Goal: Task Accomplishment & Management: Complete application form

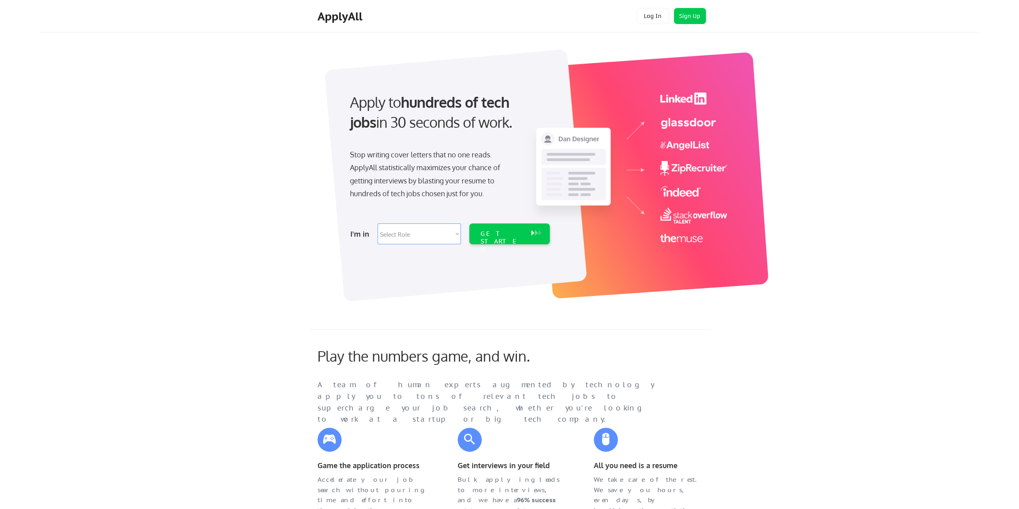
click at [448, 235] on select "Select Role Software Engineering Product Management Customer Success Sales UI/U…" at bounding box center [419, 233] width 83 height 21
select select ""it_security""
click at [378, 223] on select "Select Role Software Engineering Product Management Customer Success Sales UI/U…" at bounding box center [419, 233] width 83 height 21
select select ""it_security""
click at [514, 237] on div "GET STARTED" at bounding box center [501, 241] width 43 height 23
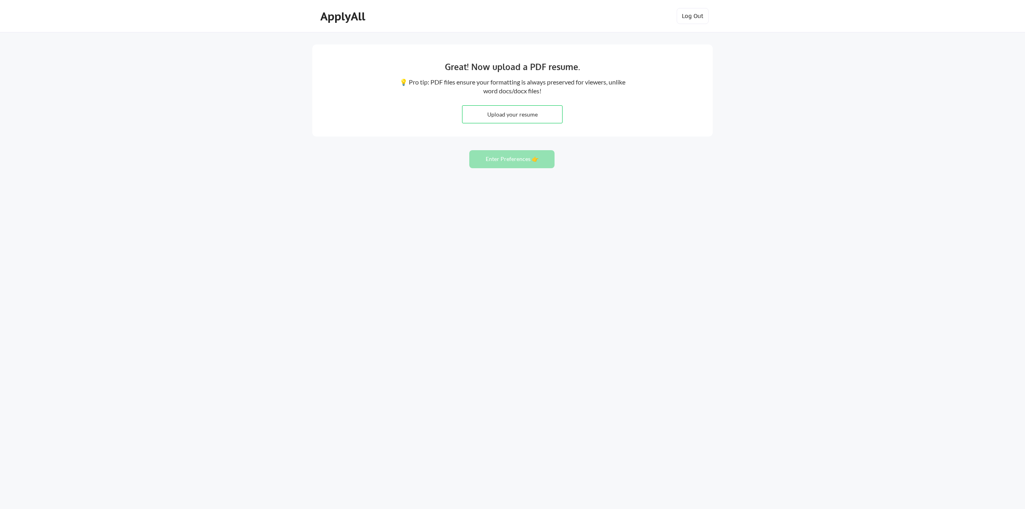
click at [516, 111] on input "file" at bounding box center [512, 114] width 100 height 17
type input "C:\fakepath\resume (2).doc"
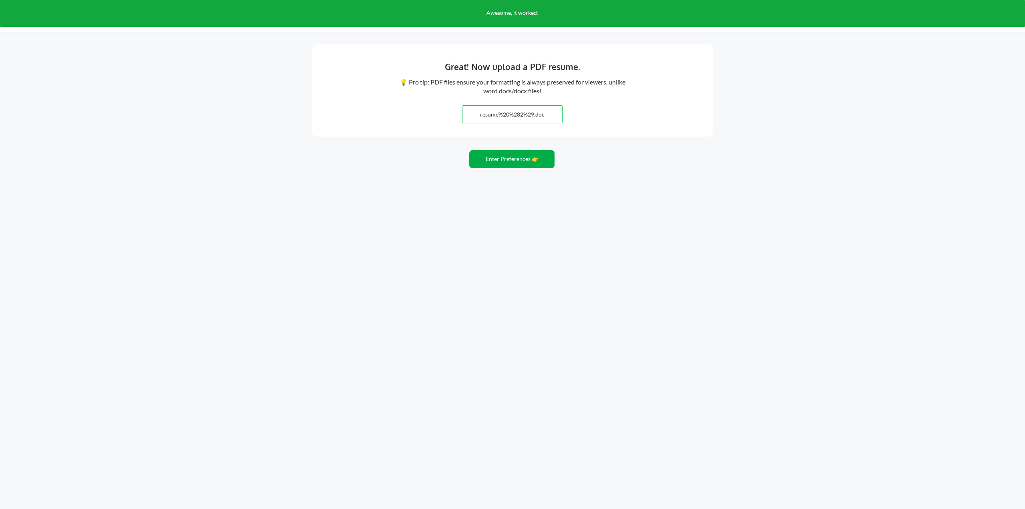
click at [501, 162] on button "Enter Preferences 👉" at bounding box center [511, 159] width 85 height 18
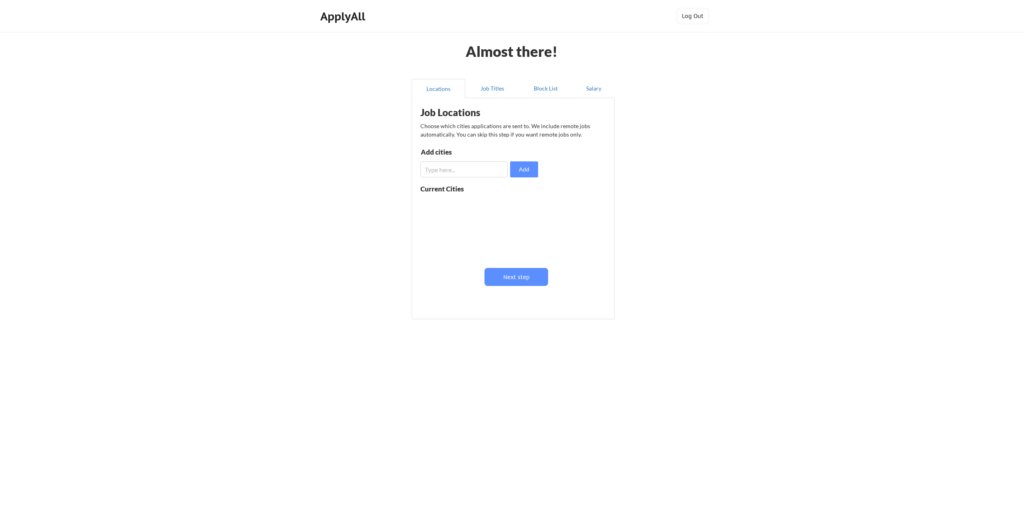
click at [448, 167] on input "input" at bounding box center [463, 169] width 87 height 16
type input "Hyderabad"
click at [517, 167] on button "Add" at bounding box center [524, 169] width 28 height 16
click at [443, 188] on div "Current Cities" at bounding box center [450, 188] width 61 height 7
click at [444, 169] on input "input" at bounding box center [463, 169] width 87 height 16
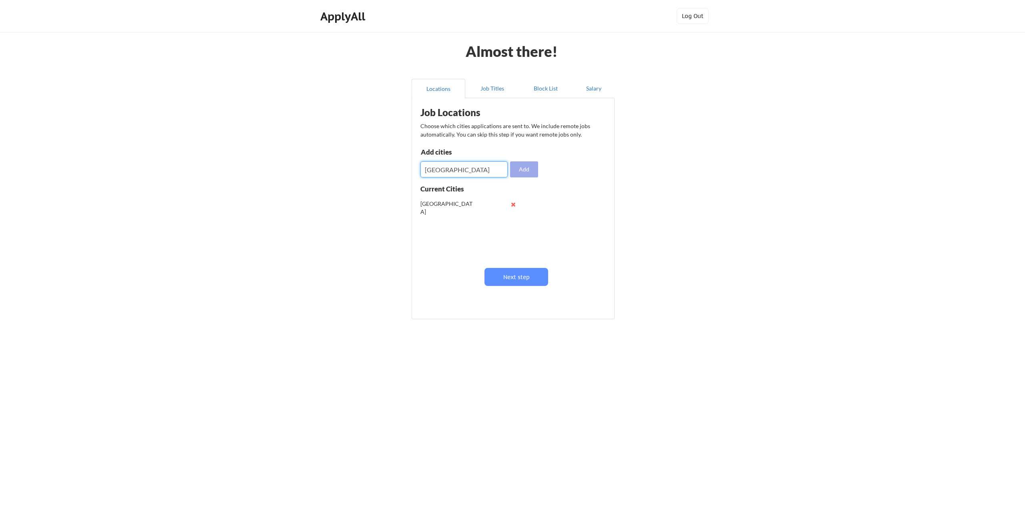
type input "Bangalore"
click at [525, 167] on button "Add" at bounding box center [524, 169] width 28 height 16
click at [435, 169] on input "input" at bounding box center [463, 169] width 87 height 16
type input "Chennai"
click at [537, 168] on button "Add" at bounding box center [524, 169] width 28 height 16
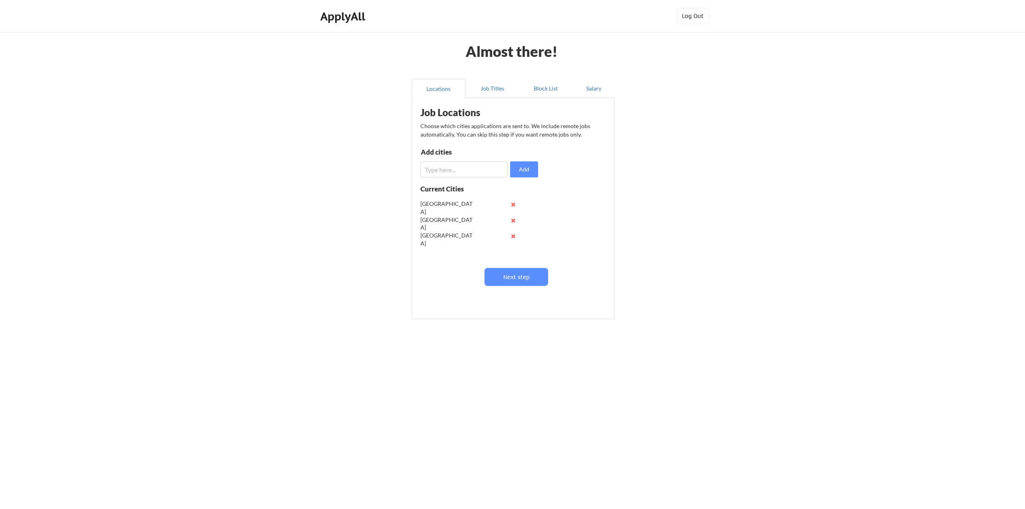
click at [434, 169] on input "input" at bounding box center [463, 169] width 87 height 16
type input "Vijayawada"
click at [533, 170] on button "Add" at bounding box center [524, 169] width 28 height 16
click at [524, 277] on button "Next step" at bounding box center [516, 277] width 64 height 18
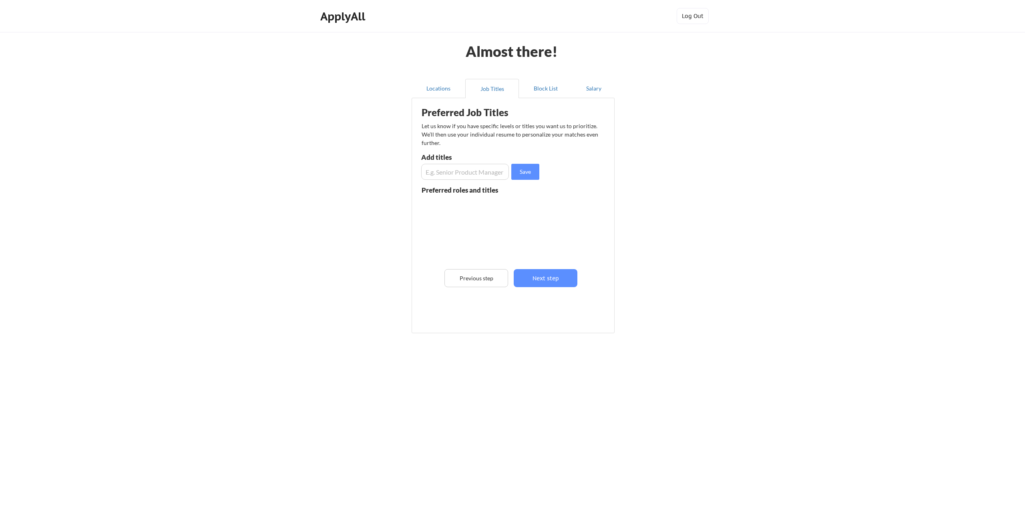
click at [460, 170] on input "input" at bounding box center [465, 172] width 88 height 16
type input "Senior Associate or lead"
click at [526, 171] on button "Save" at bounding box center [525, 172] width 28 height 16
click at [557, 281] on button "Next step" at bounding box center [546, 278] width 64 height 18
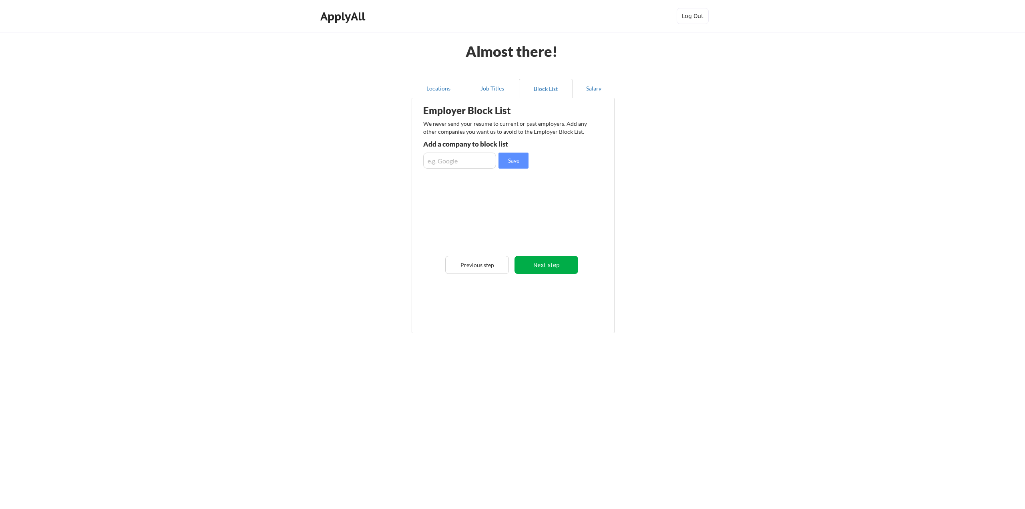
click at [557, 263] on button "Next step" at bounding box center [546, 265] width 64 height 18
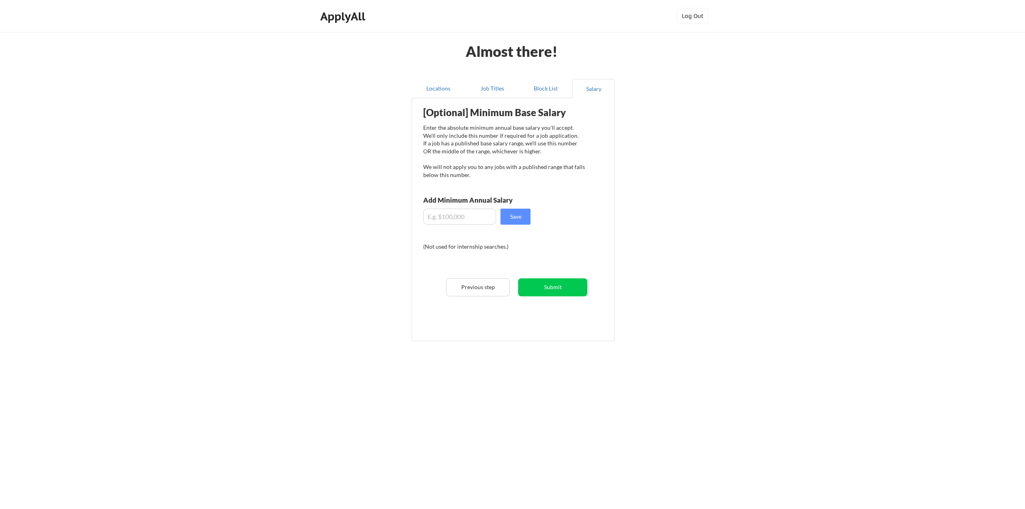
click at [456, 214] on input "input" at bounding box center [459, 217] width 73 height 16
click at [557, 288] on button "Submit" at bounding box center [552, 287] width 69 height 18
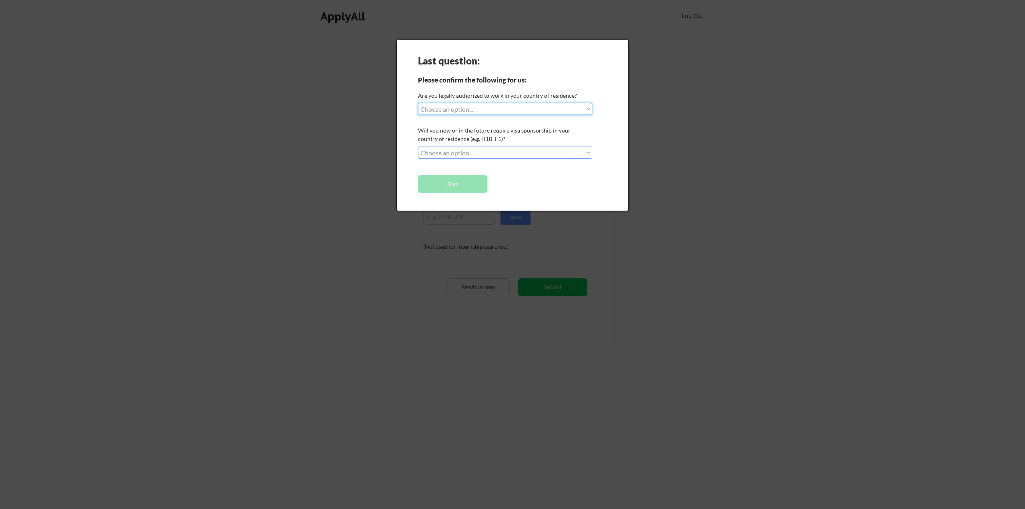
click at [489, 110] on select "Choose an option... Yes, I am a US Citizen Yes, I am a Canadian Citizen Yes, I …" at bounding box center [505, 109] width 174 height 12
select select ""no__i_am_not__yet__authorized""
click at [418, 103] on select "Choose an option... Yes, I am a US Citizen Yes, I am a Canadian Citizen Yes, I …" at bounding box center [505, 109] width 174 height 12
click at [466, 151] on select "Choose an option... No, I will not need sponsorship Yes, I will need sponsorship" at bounding box center [505, 153] width 174 height 12
select select ""yes__i_will_need_sponsorship""
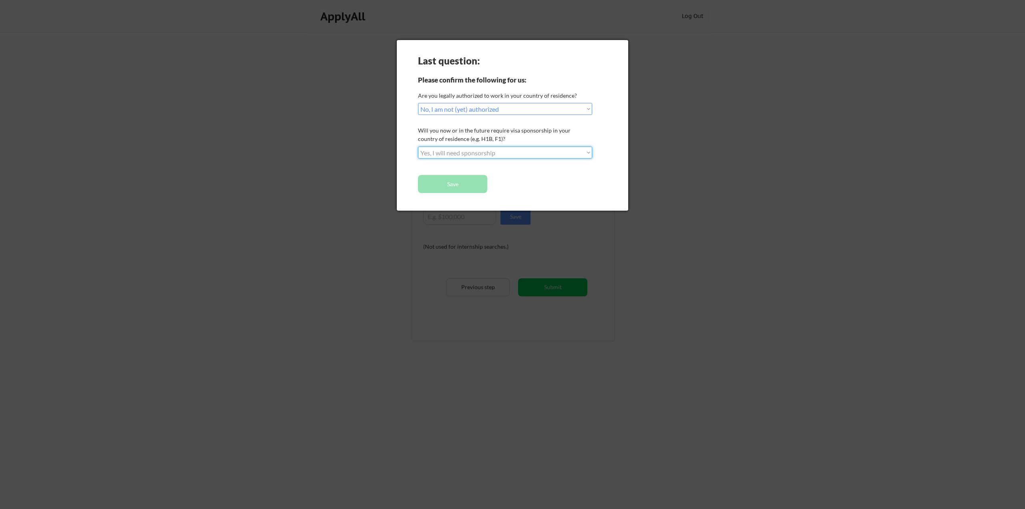
click at [418, 147] on select "Choose an option... No, I will not need sponsorship Yes, I will need sponsorship" at bounding box center [505, 153] width 174 height 12
click at [449, 186] on button "Save" at bounding box center [452, 184] width 69 height 18
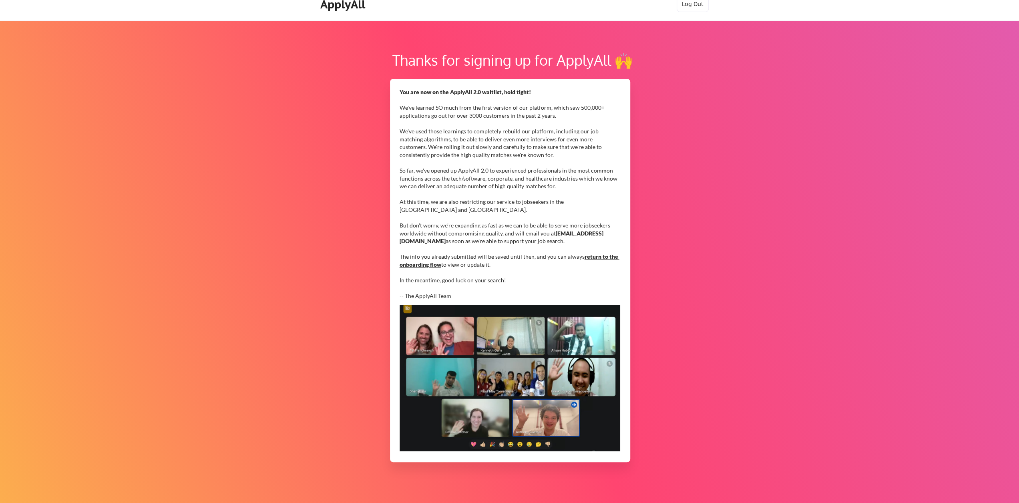
scroll to position [17, 0]
